Goal: Contribute content

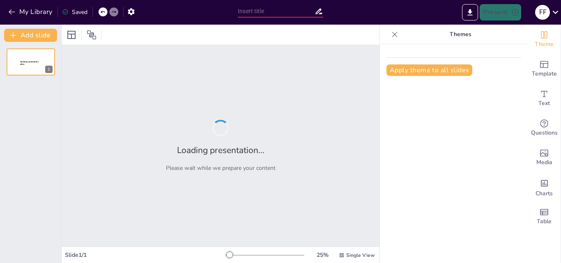
type input "[PERSON_NAME]: Una Adolescente en Tiempos [PERSON_NAME]"
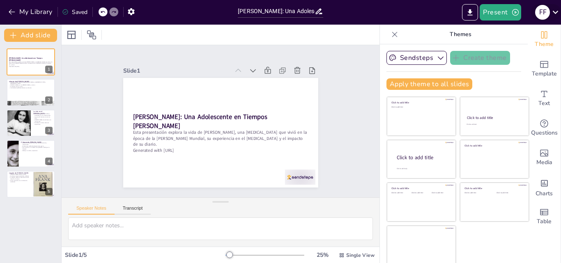
click at [559, 13] on icon at bounding box center [555, 12] width 11 height 11
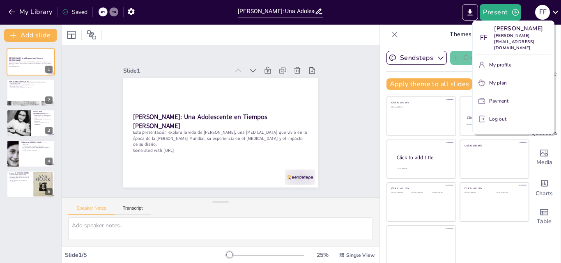
click at [368, 135] on div at bounding box center [280, 131] width 561 height 263
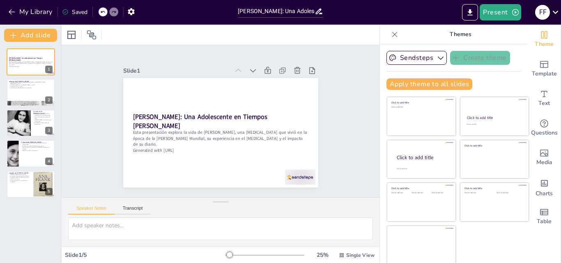
click at [561, 12] on icon at bounding box center [555, 12] width 11 height 11
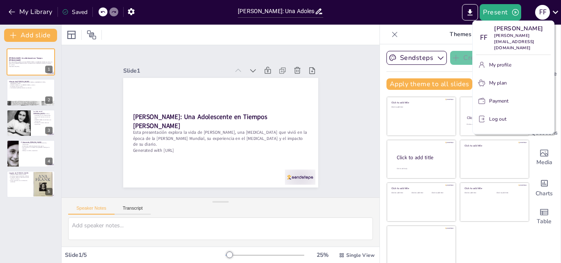
drag, startPoint x: 392, startPoint y: 22, endPoint x: 352, endPoint y: 36, distance: 43.0
click at [352, 36] on div at bounding box center [280, 131] width 561 height 263
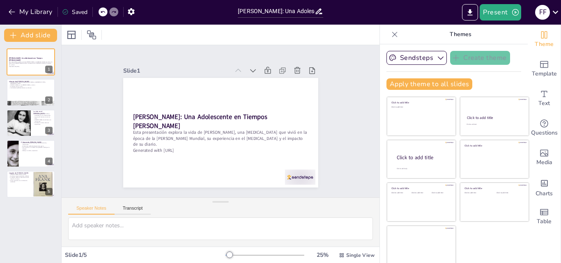
scroll to position [2, 0]
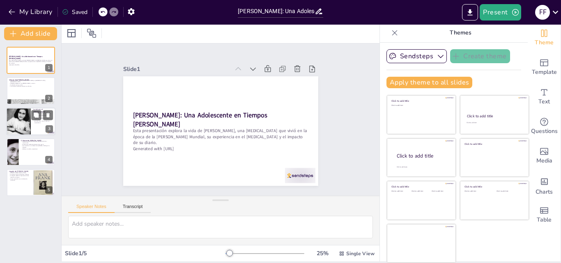
click at [19, 117] on div at bounding box center [18, 122] width 25 height 36
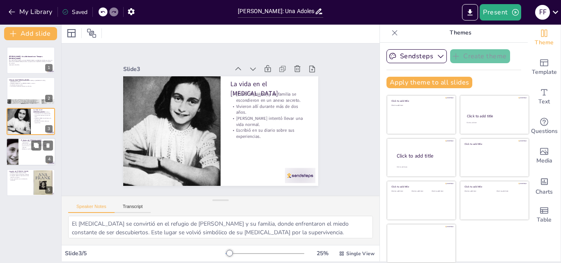
click at [22, 150] on div at bounding box center [30, 152] width 49 height 28
type textarea "El diario de [PERSON_NAME] es una profunda reflexión sobre su vida y su entorno…"
